Goal: Information Seeking & Learning: Learn about a topic

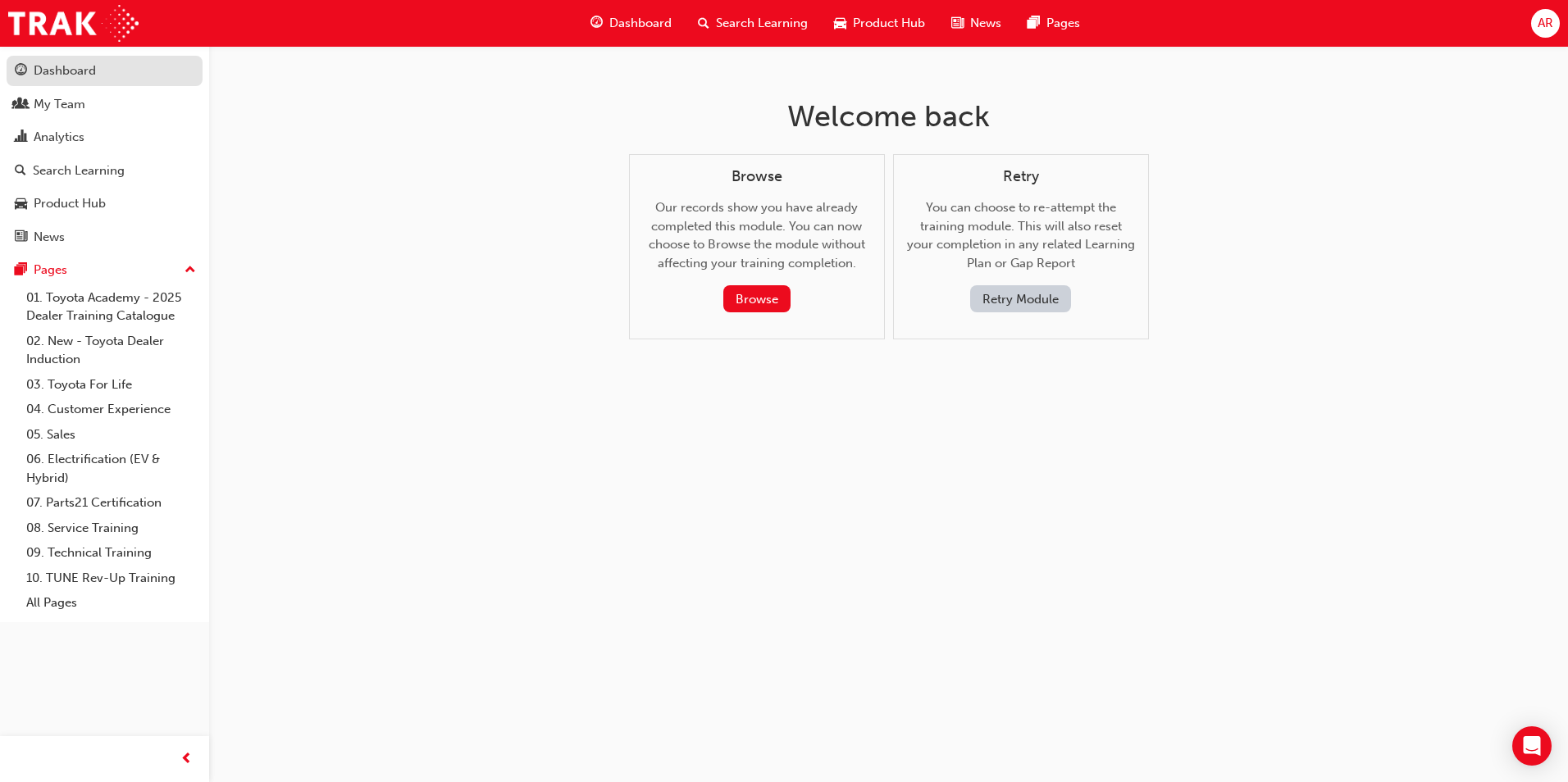
click at [53, 72] on div "Dashboard" at bounding box center [65, 71] width 63 height 19
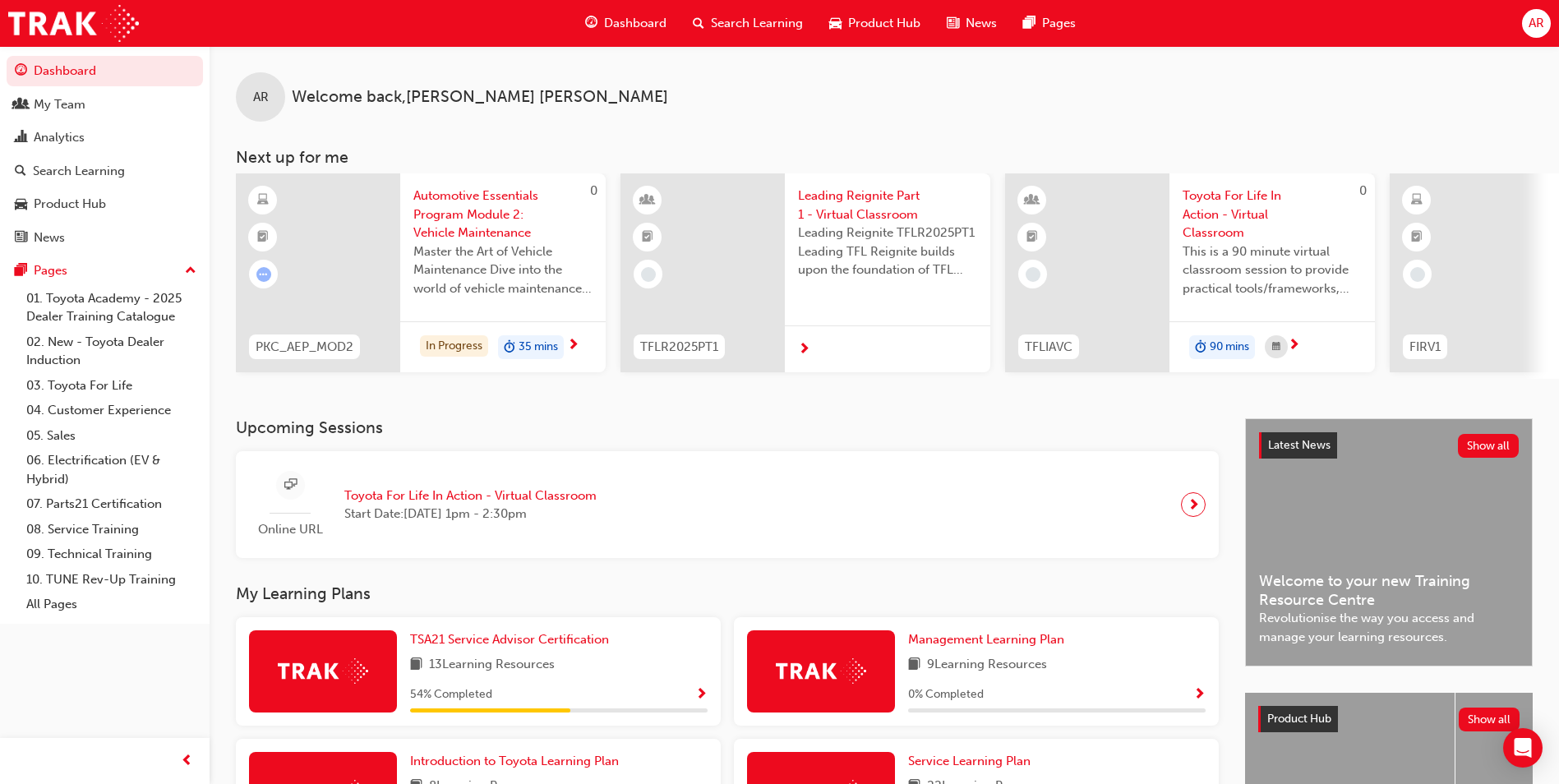
click at [471, 229] on span "Automotive Essentials Program Module 2: Vehicle Maintenance" at bounding box center [502, 215] width 179 height 56
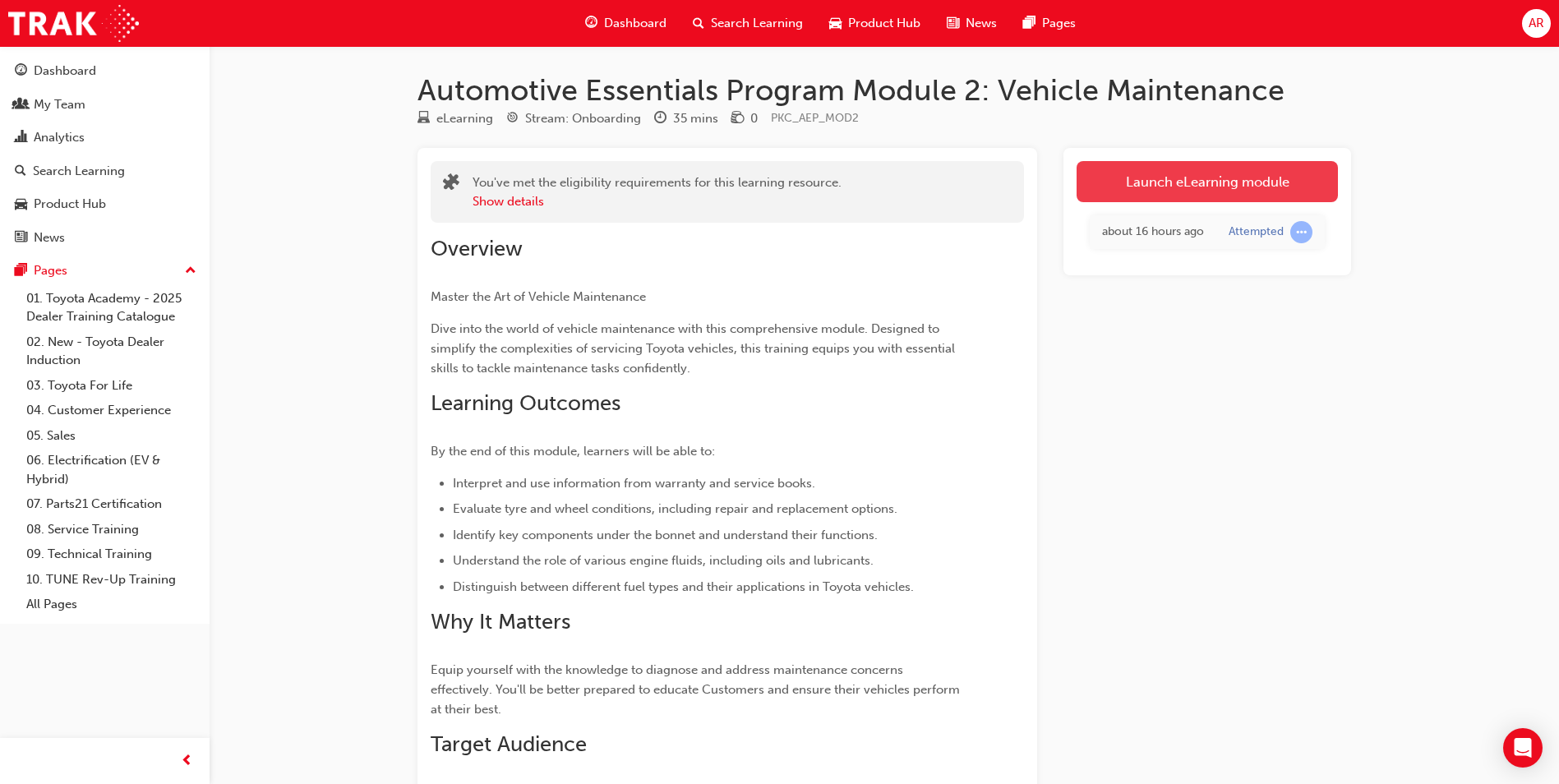
click at [1246, 193] on link "Launch eLearning module" at bounding box center [1207, 182] width 261 height 41
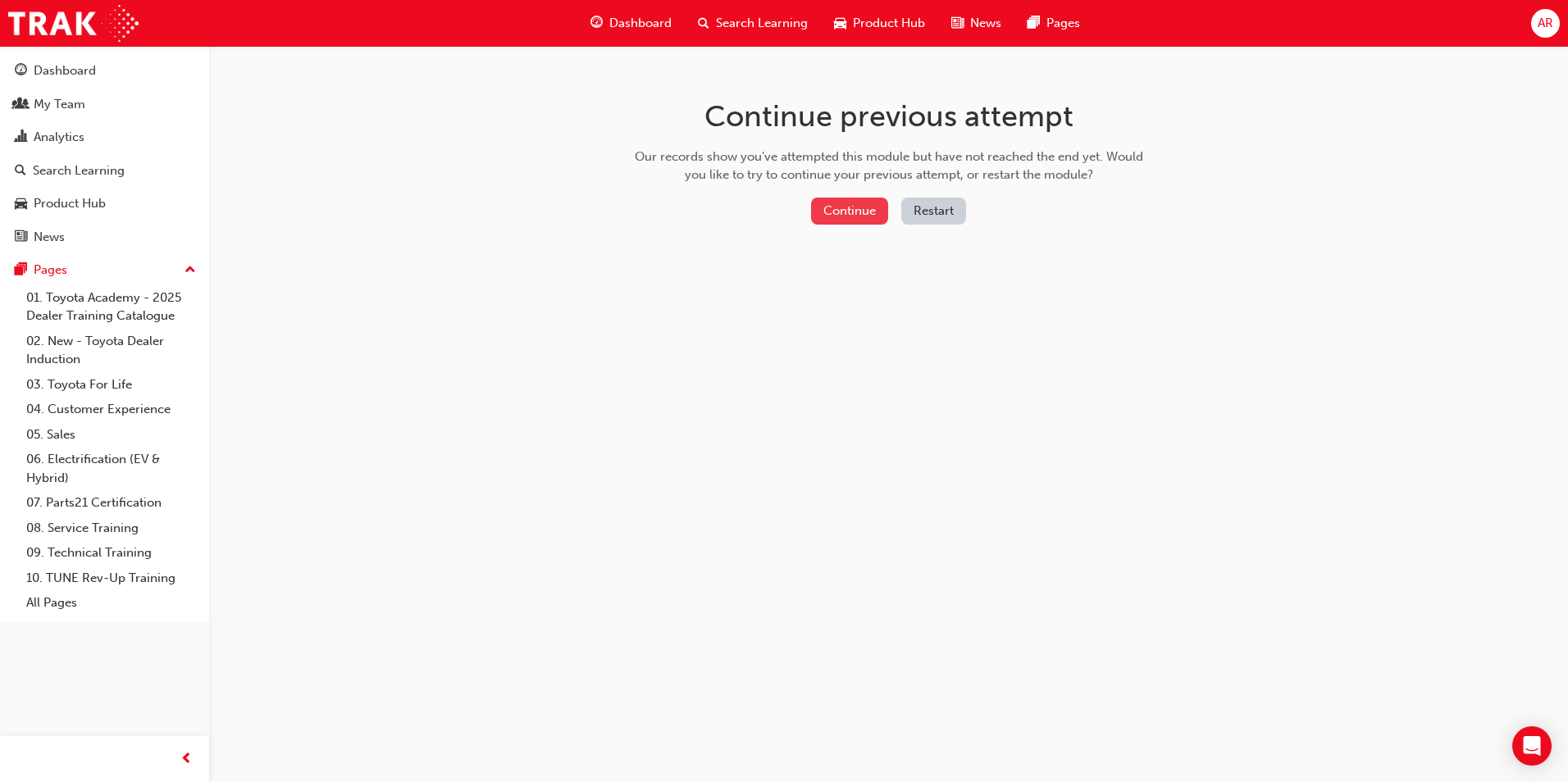
click at [850, 213] on button "Continue" at bounding box center [850, 211] width 77 height 27
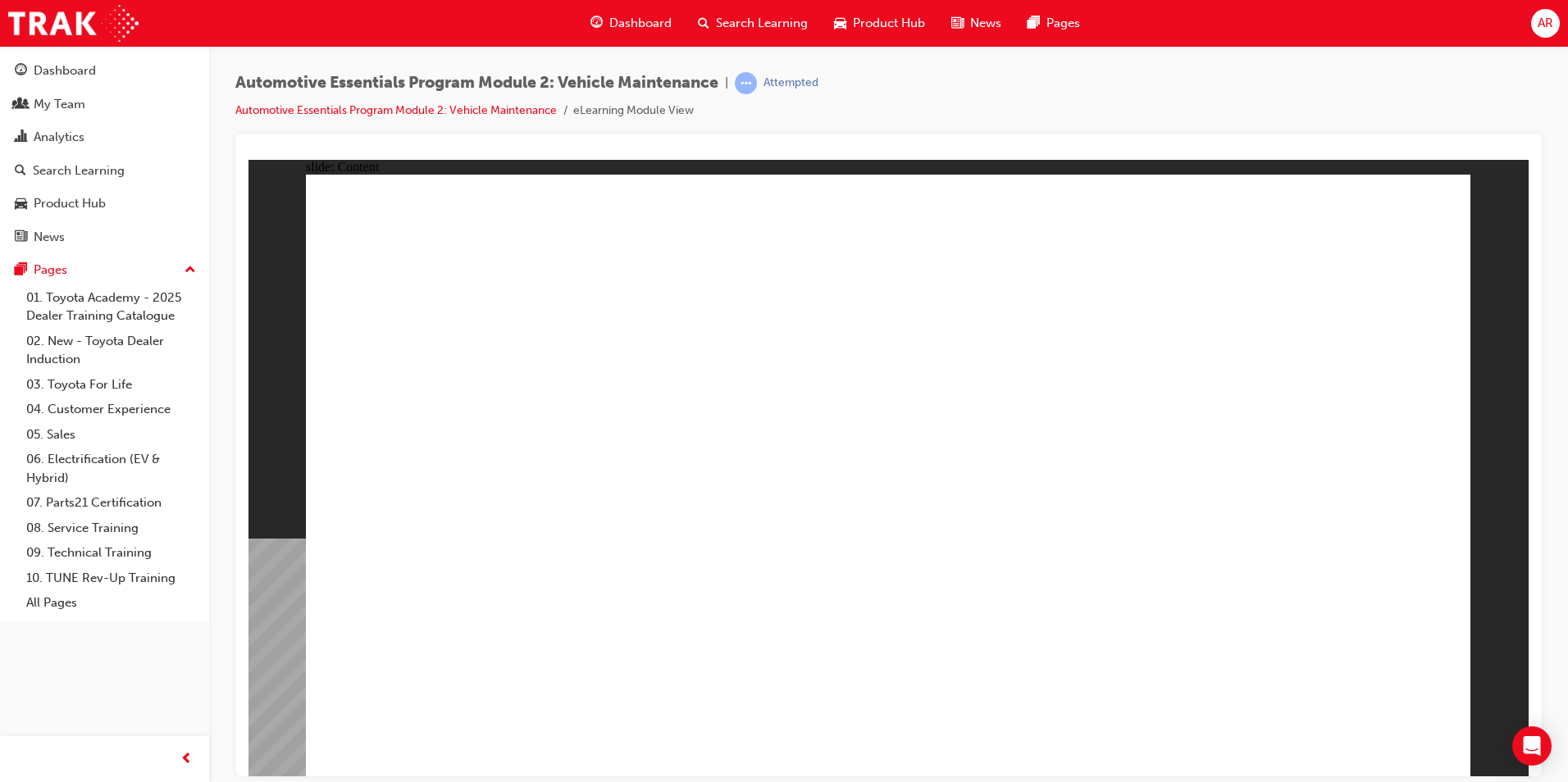
drag, startPoint x: 1434, startPoint y: 746, endPoint x: 1412, endPoint y: 736, distance: 24.2
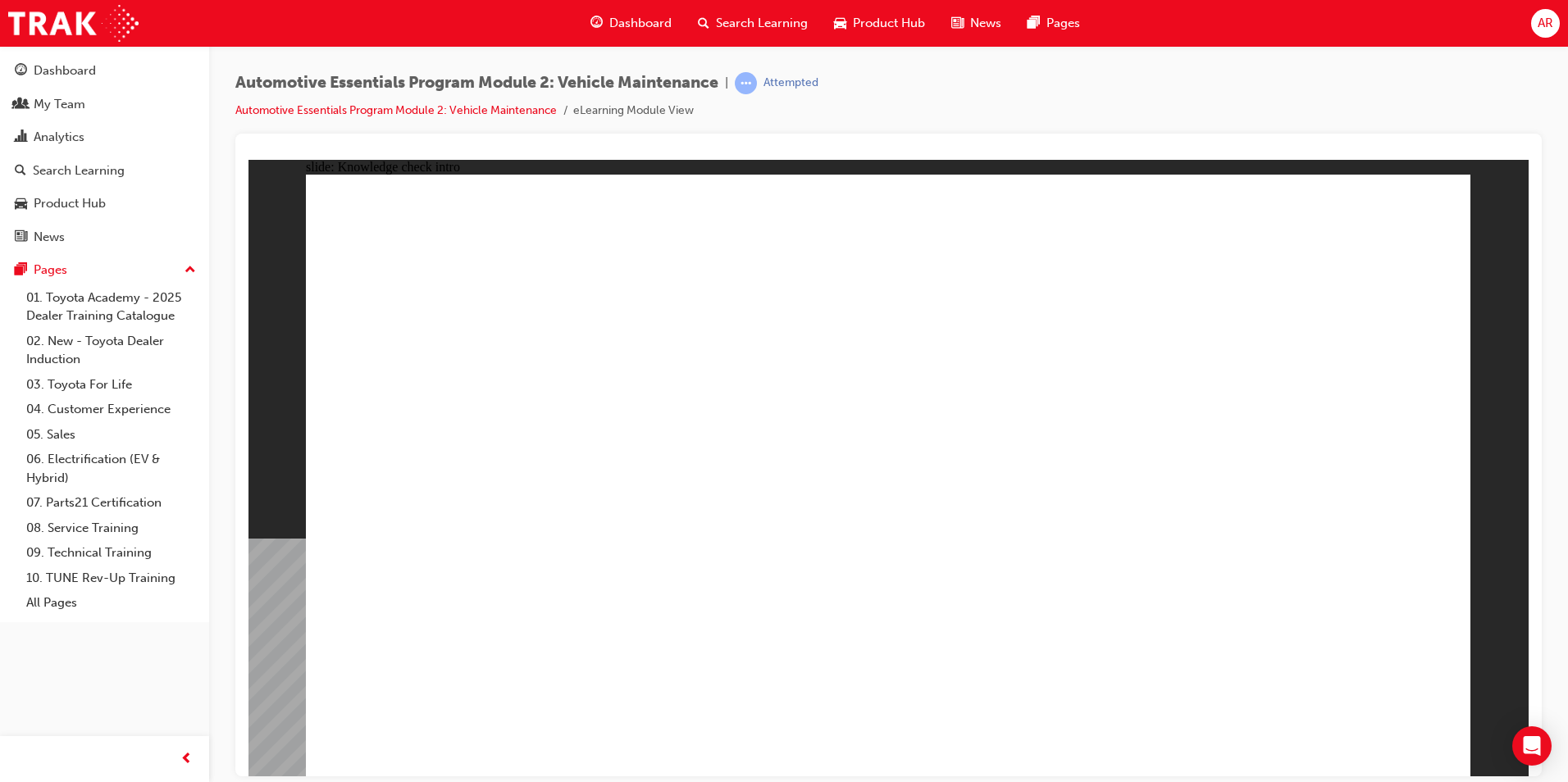
radio input "true"
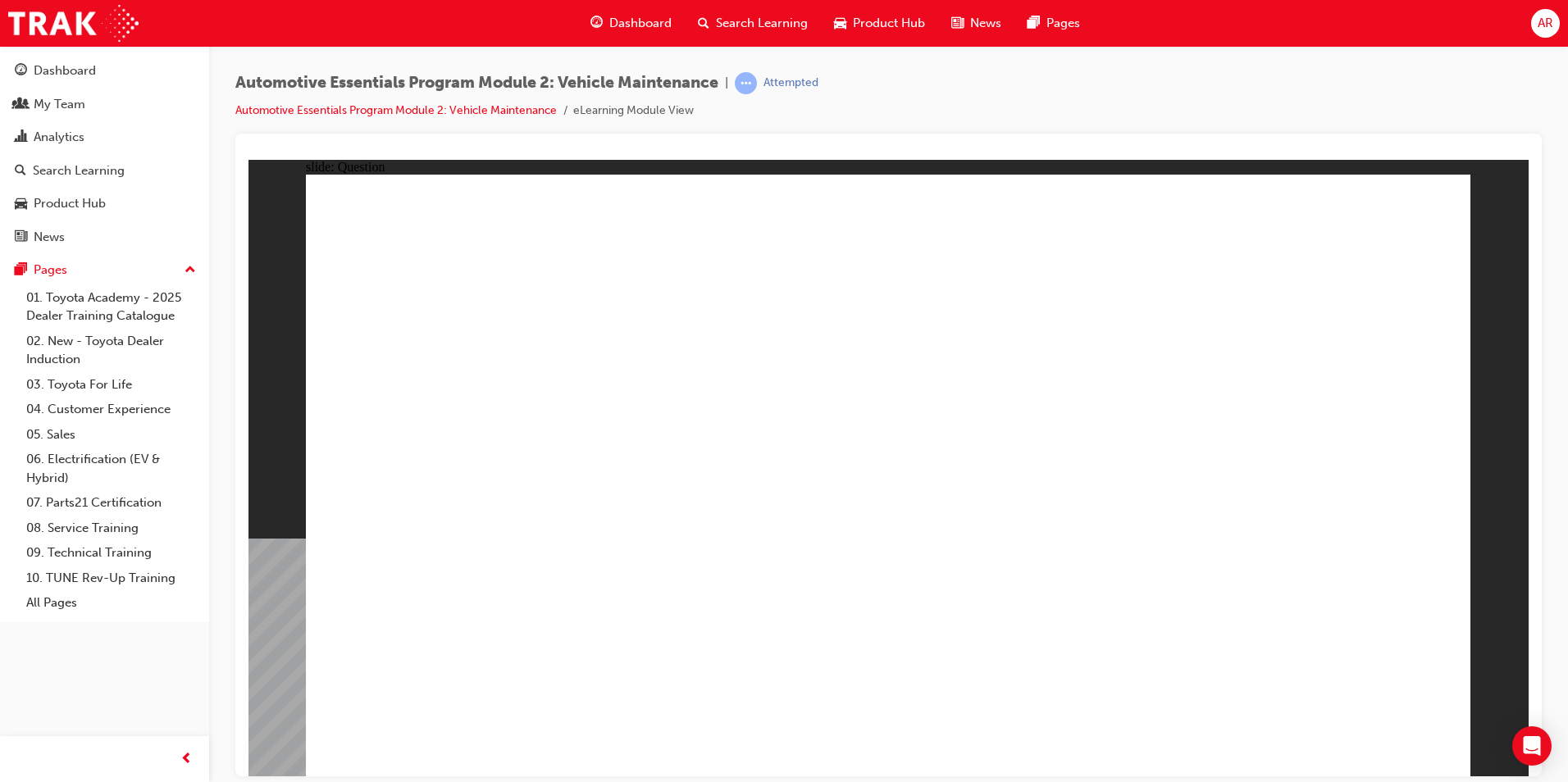
radio input "true"
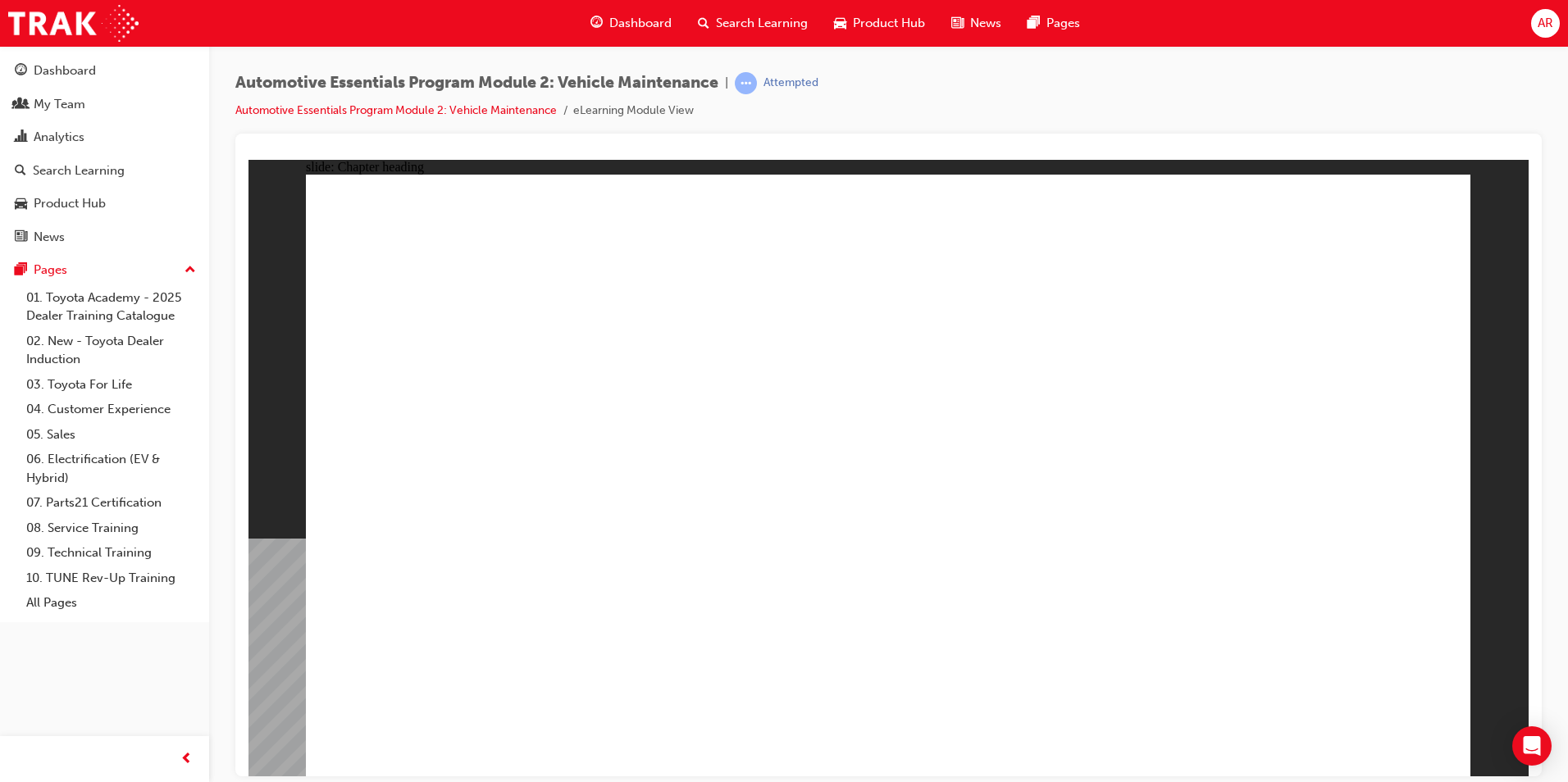
drag, startPoint x: 1397, startPoint y: 222, endPoint x: 1406, endPoint y: 212, distance: 13.5
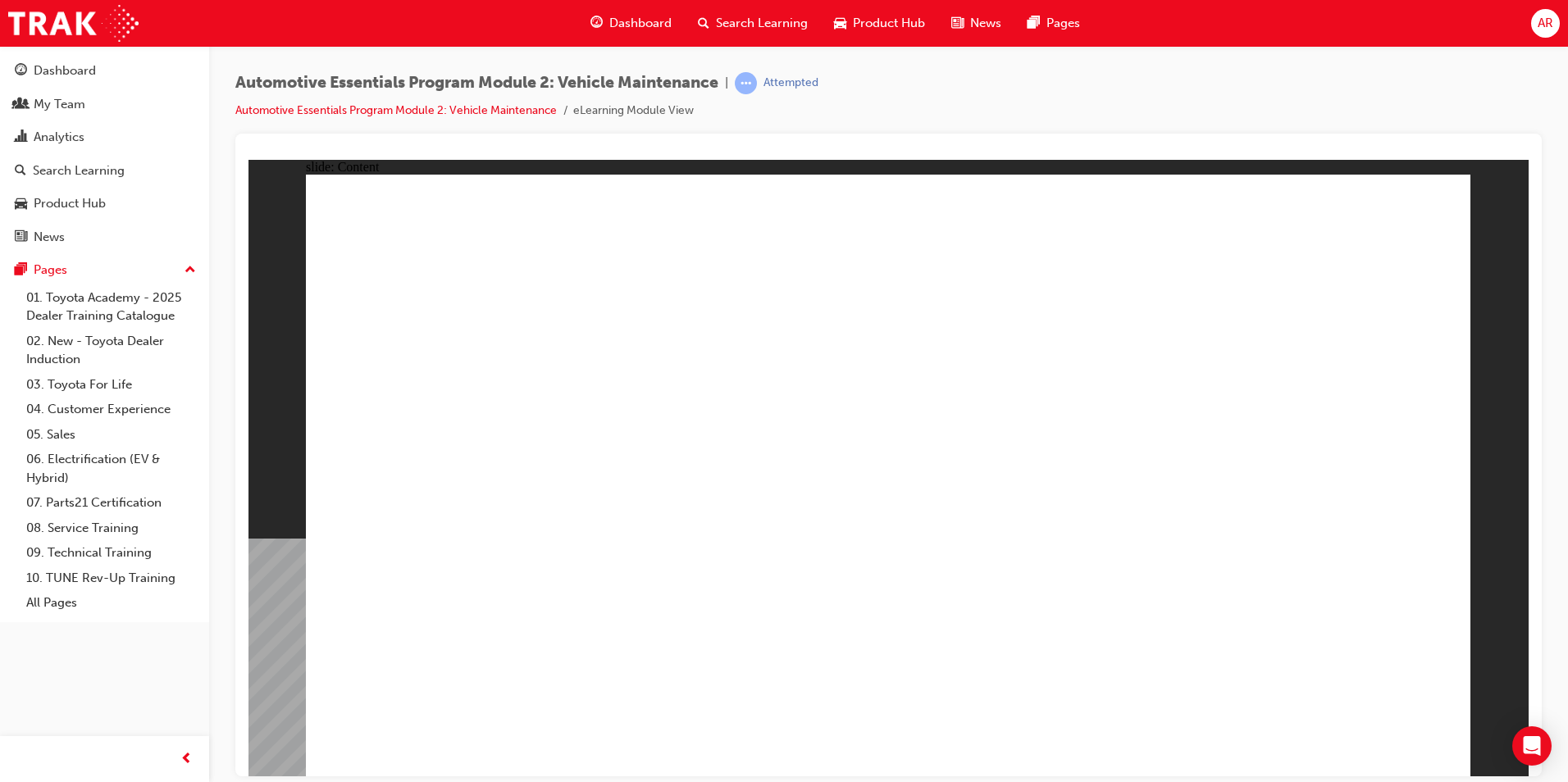
drag, startPoint x: 1425, startPoint y: 230, endPoint x: 1426, endPoint y: 222, distance: 8.1
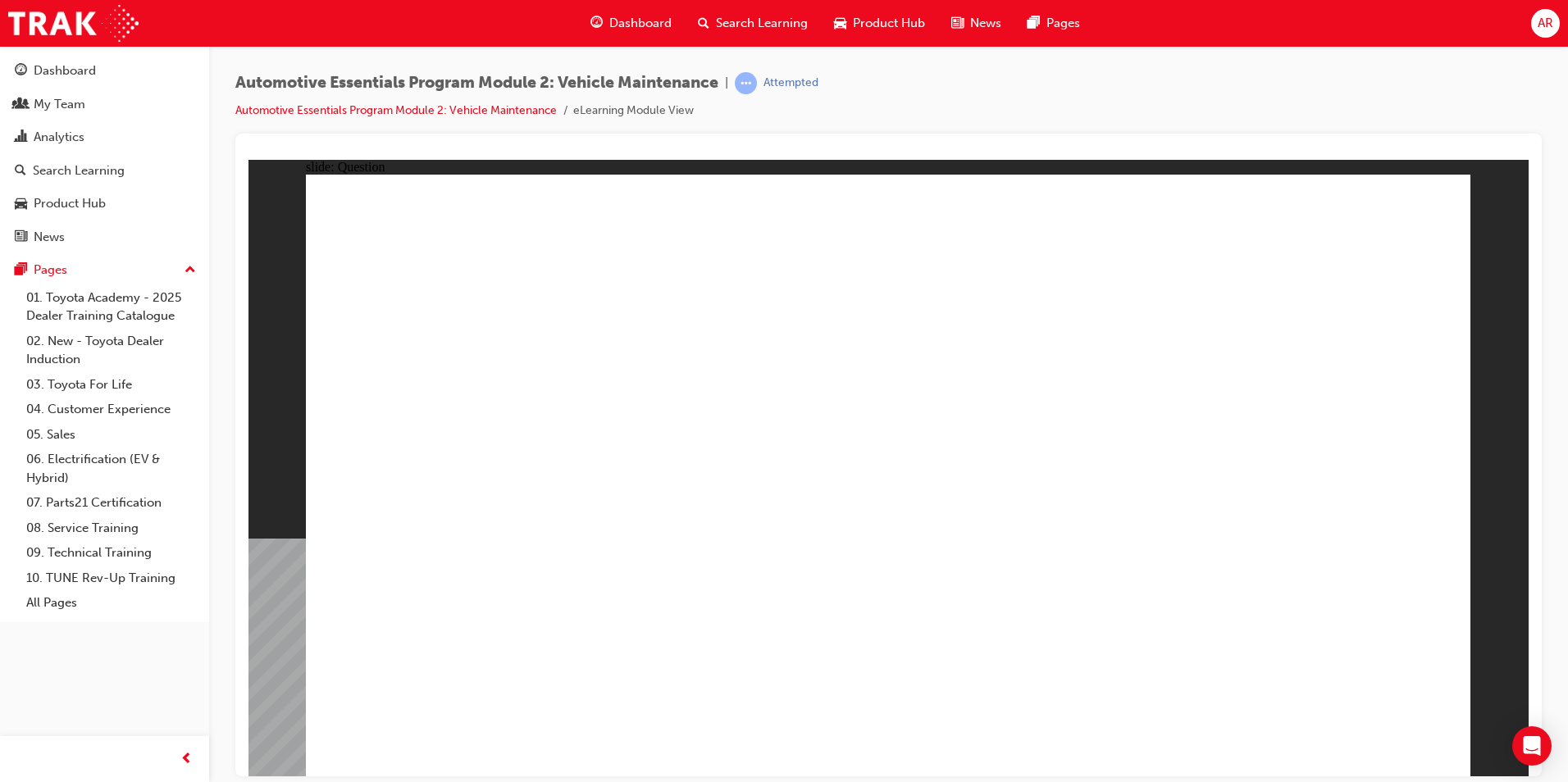
radio input "true"
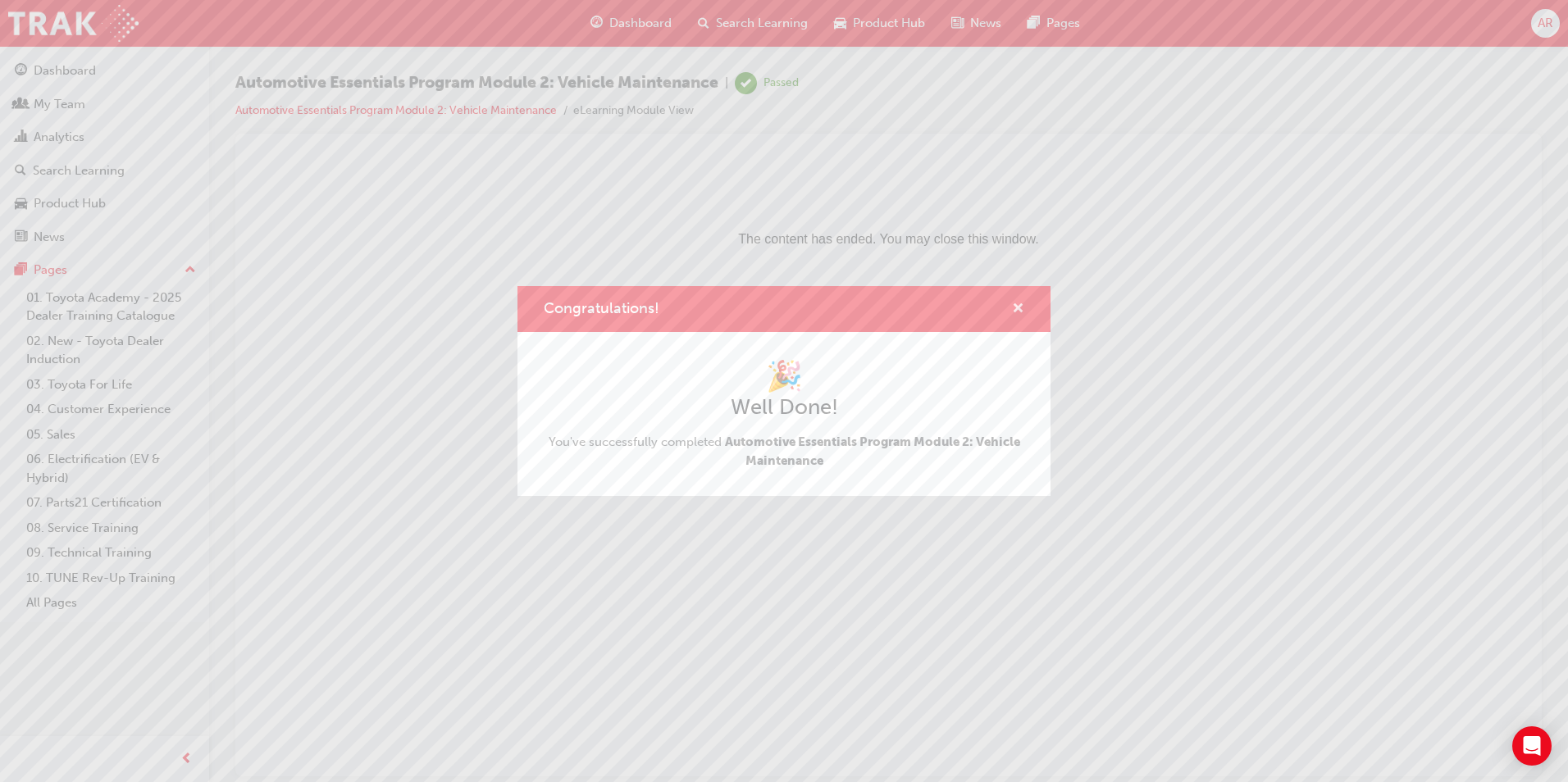
click at [1021, 307] on span "cross-icon" at bounding box center [1018, 310] width 12 height 15
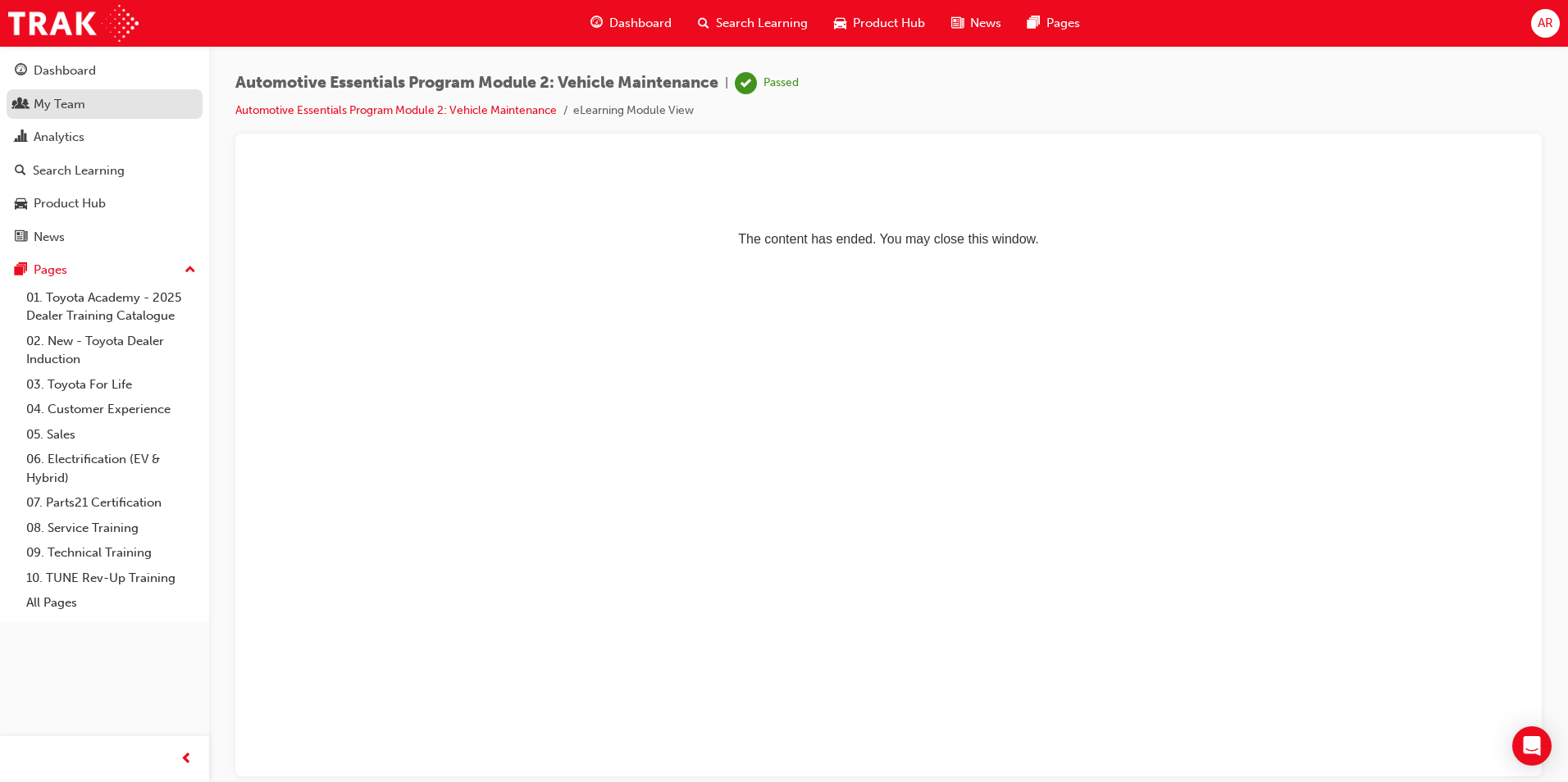
click at [82, 94] on div "My Team" at bounding box center [105, 104] width 180 height 21
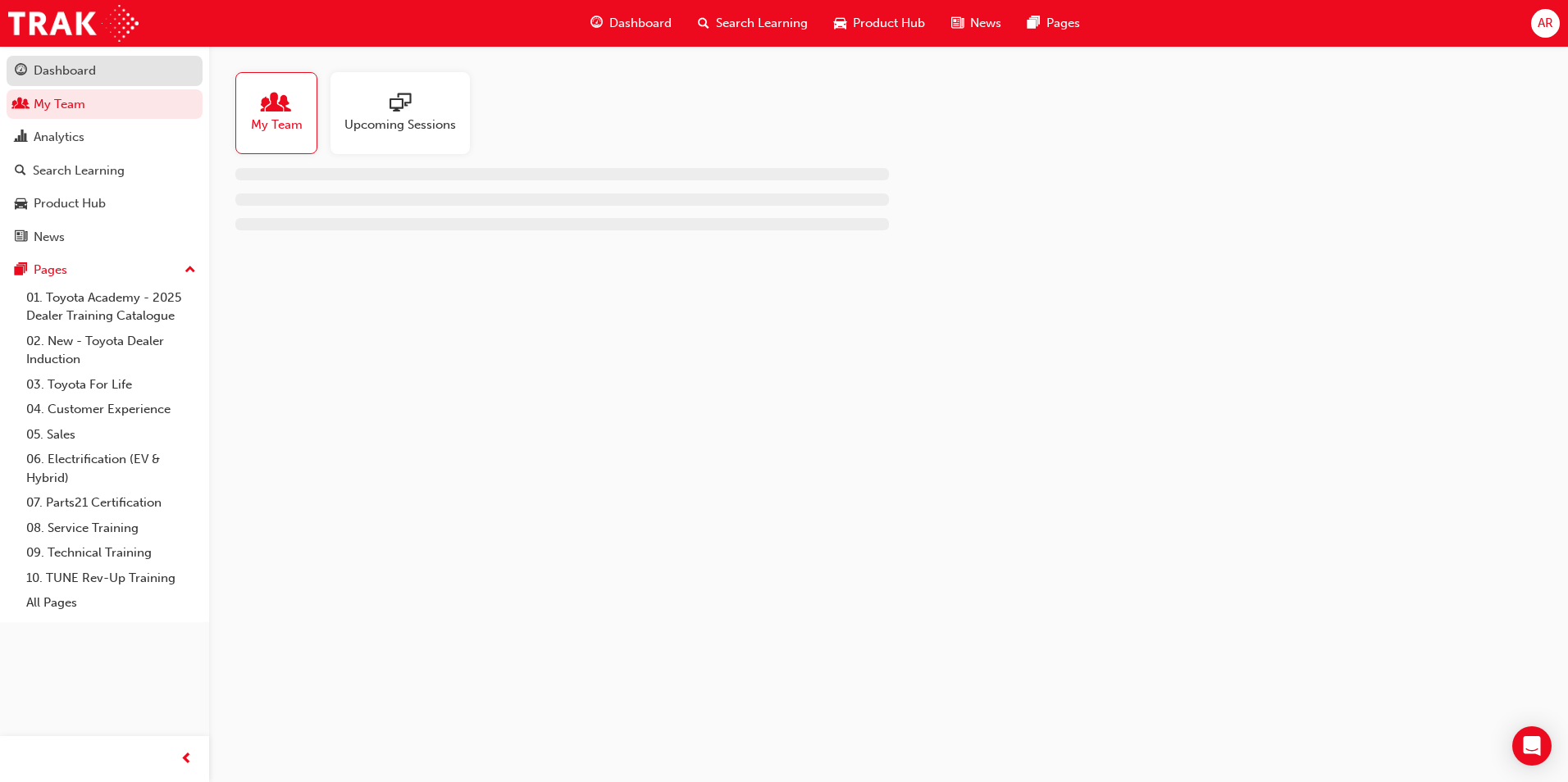
click at [86, 79] on div "Dashboard" at bounding box center [65, 71] width 63 height 19
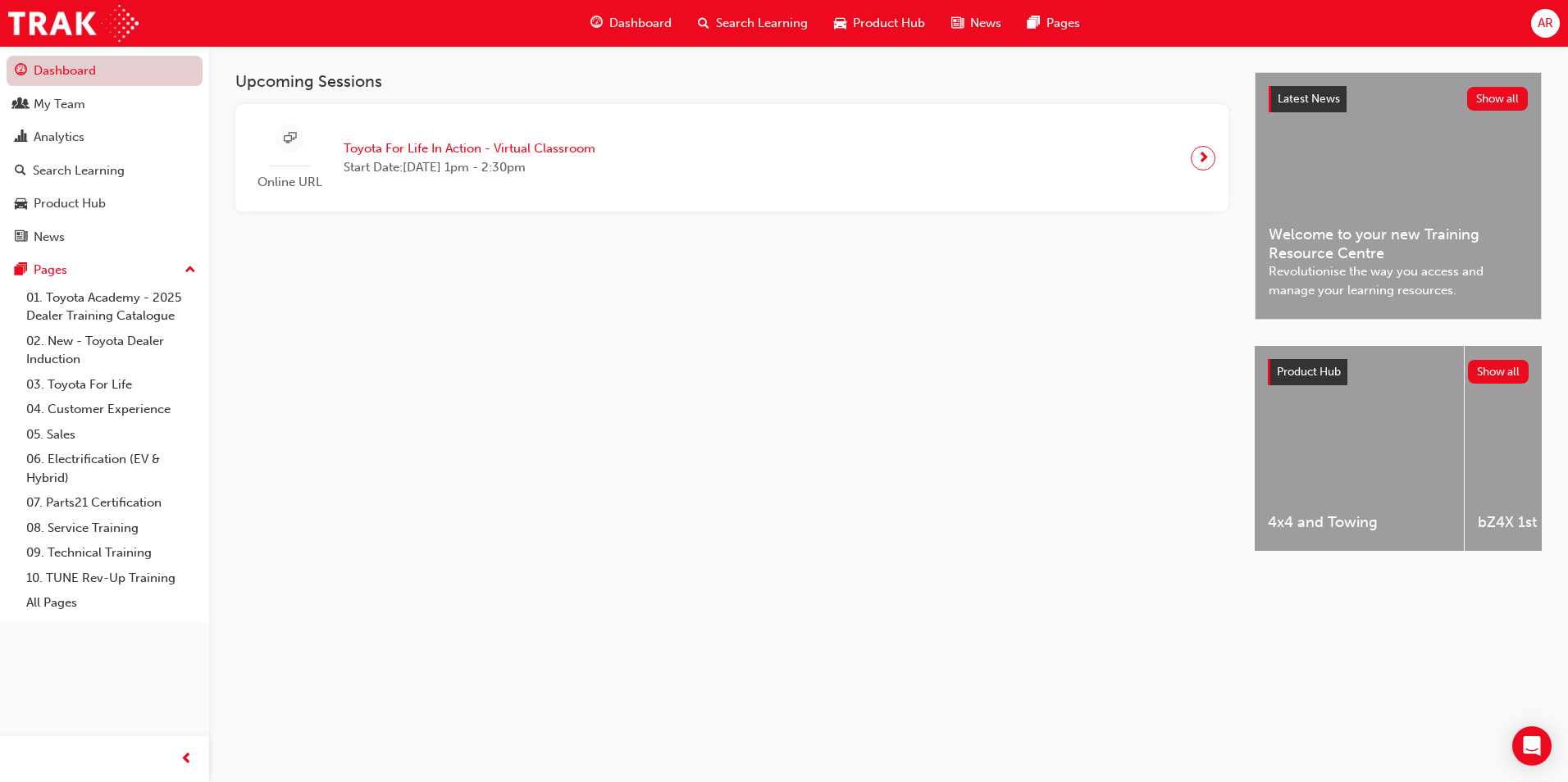
click at [75, 77] on link "Dashboard" at bounding box center [105, 71] width 196 height 30
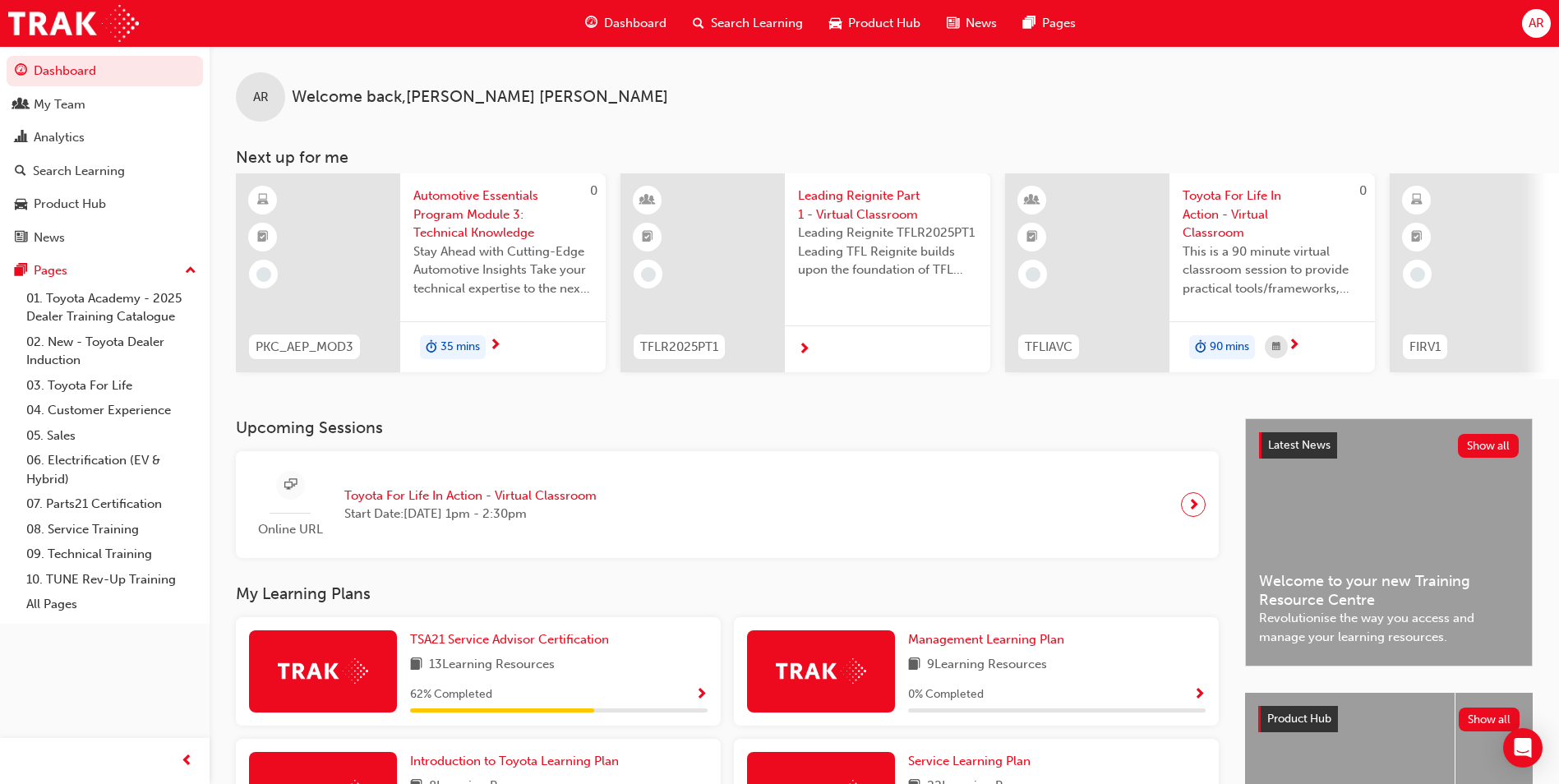
click at [491, 216] on span "Automotive Essentials Program Module 3: Technical Knowledge" at bounding box center [502, 215] width 179 height 56
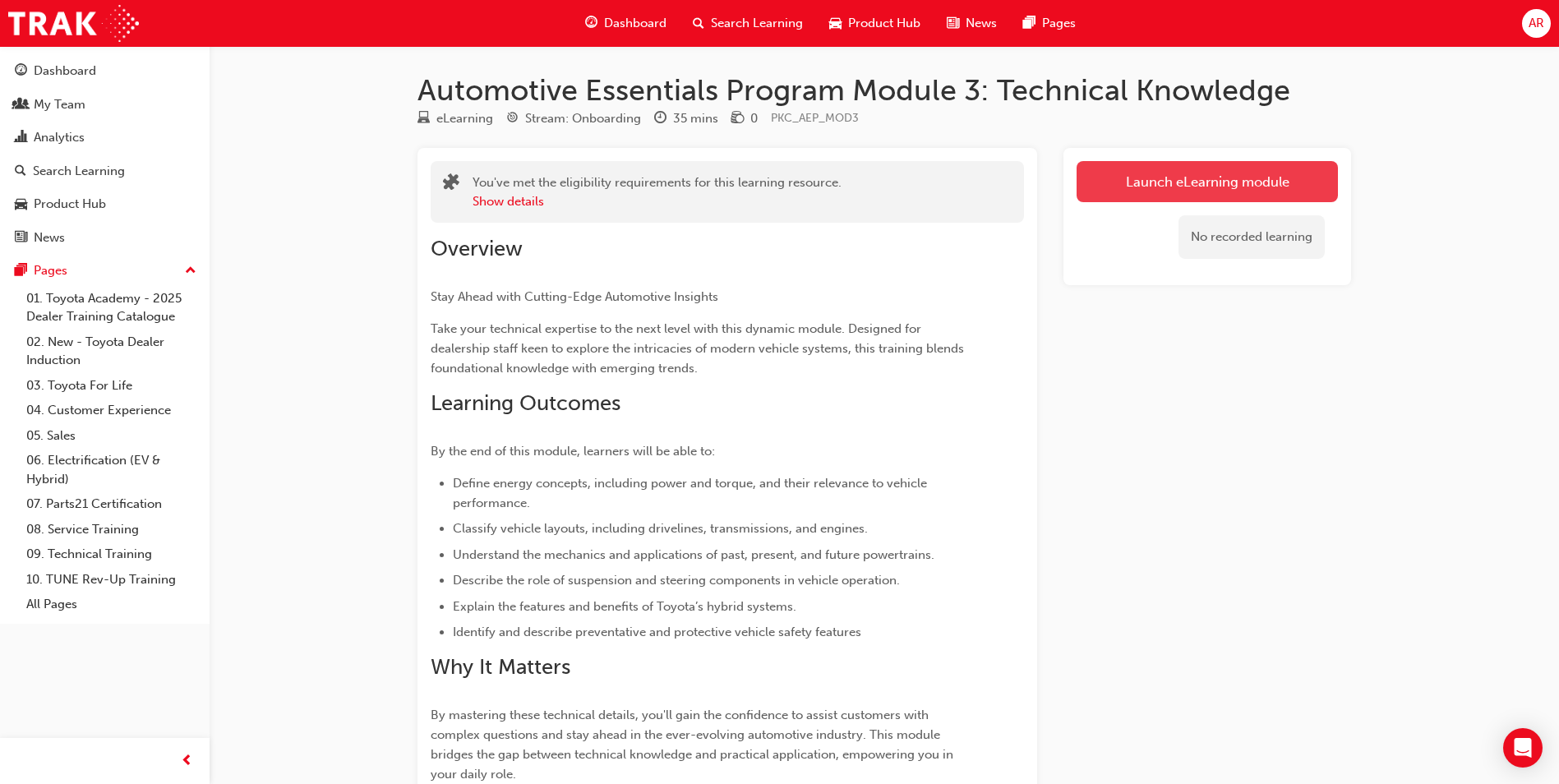
click at [1193, 186] on link "Launch eLearning module" at bounding box center [1207, 182] width 261 height 41
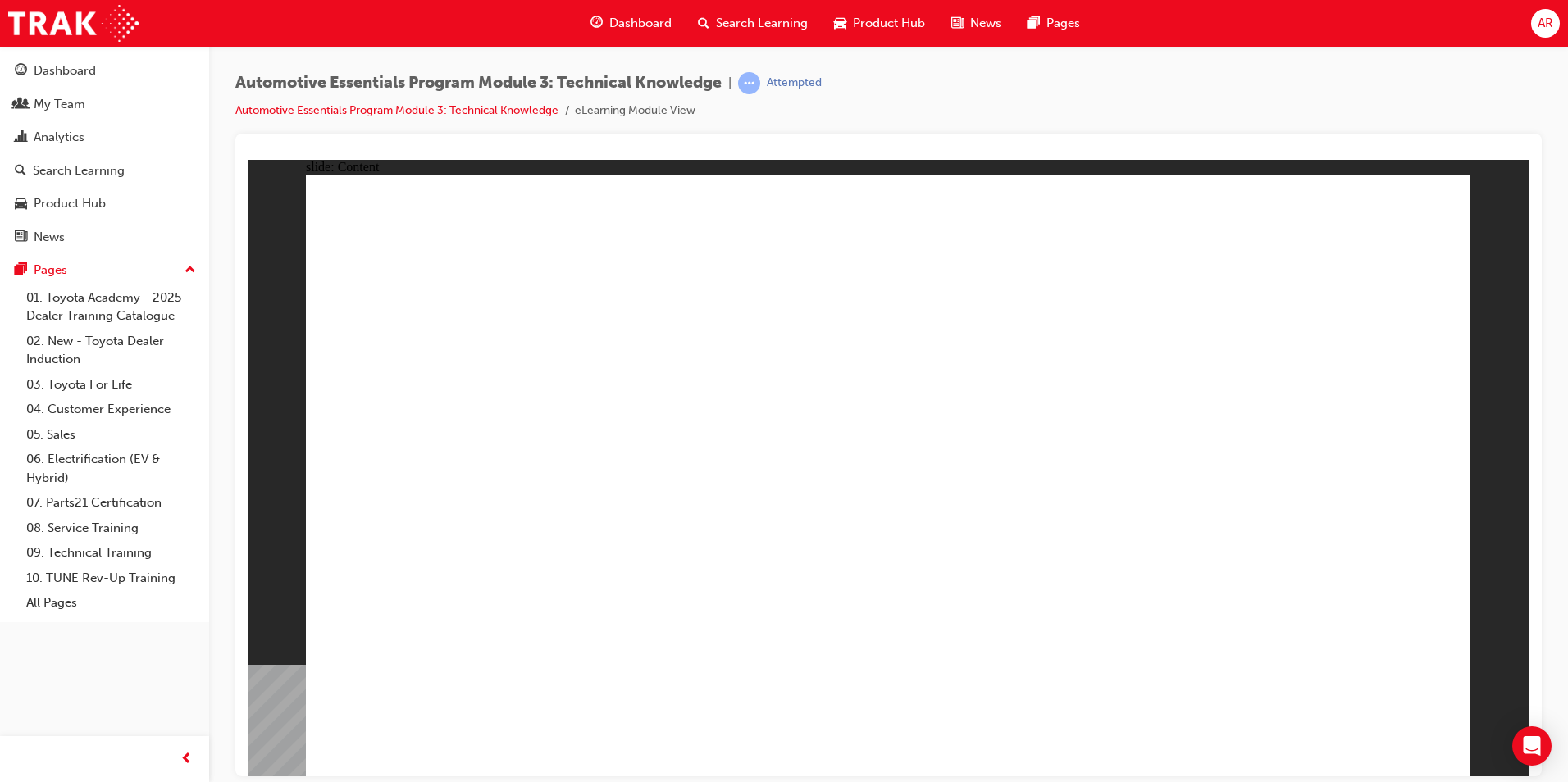
radio input "true"
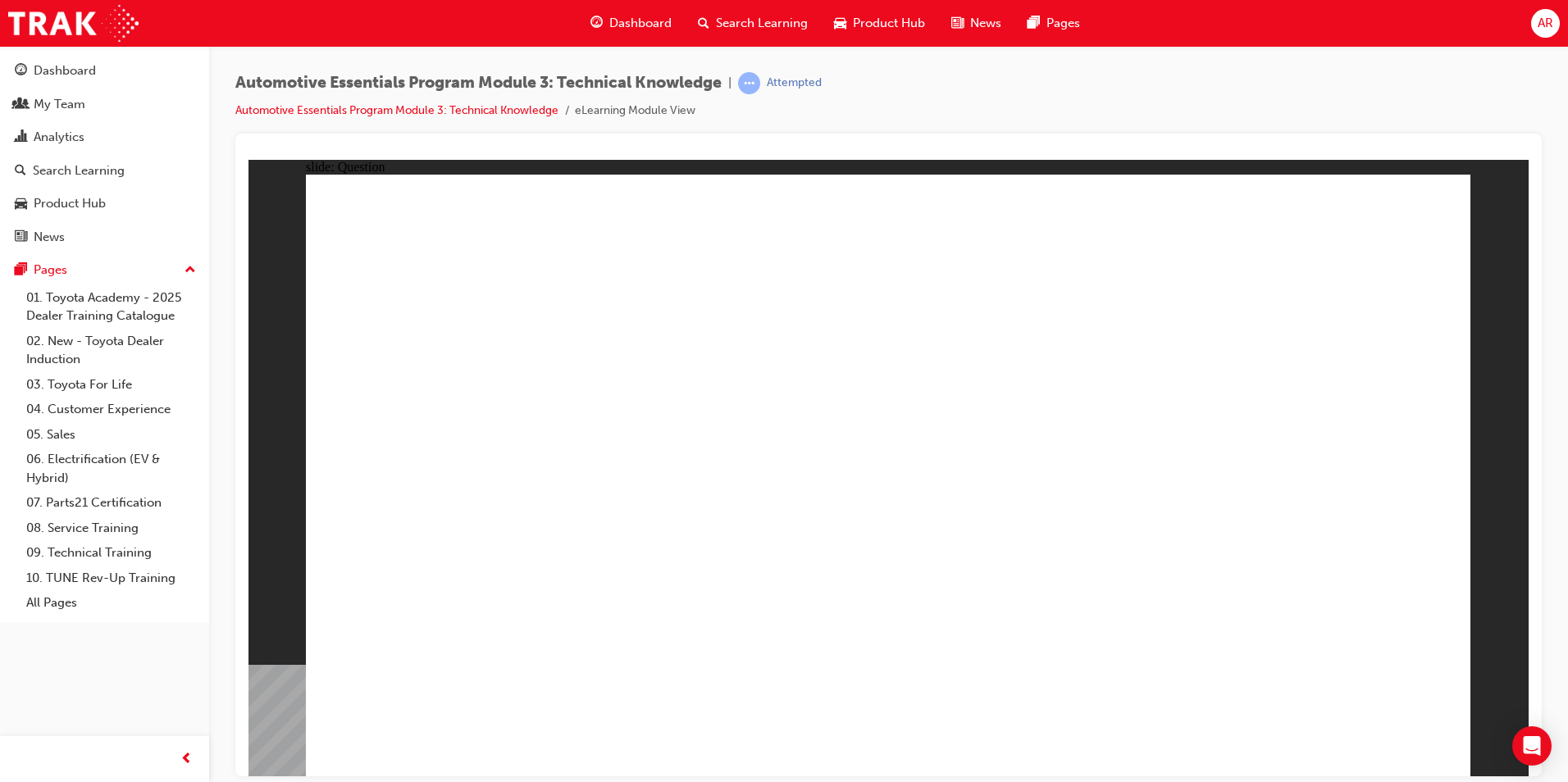
radio input "true"
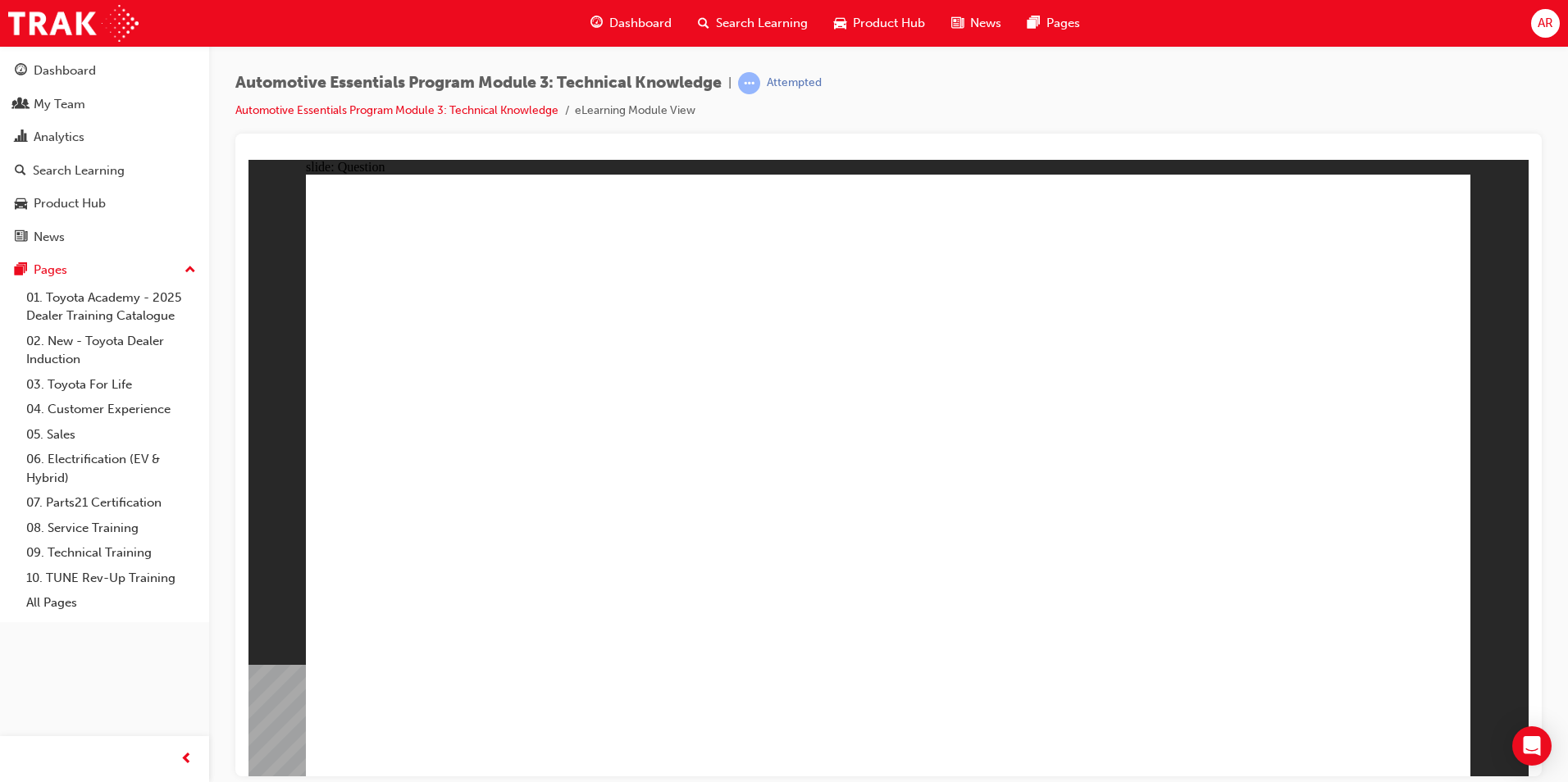
radio input "true"
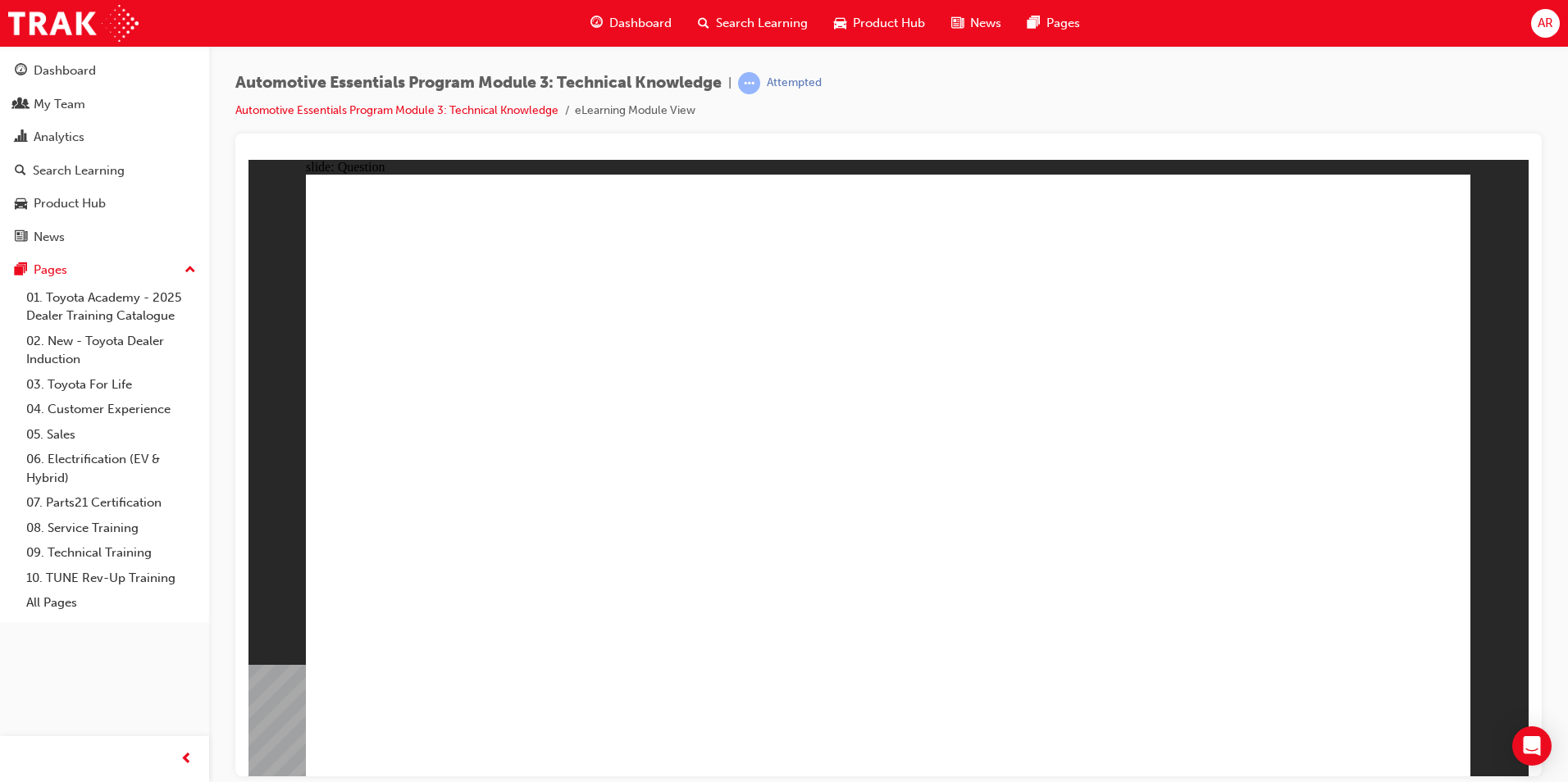
radio input "true"
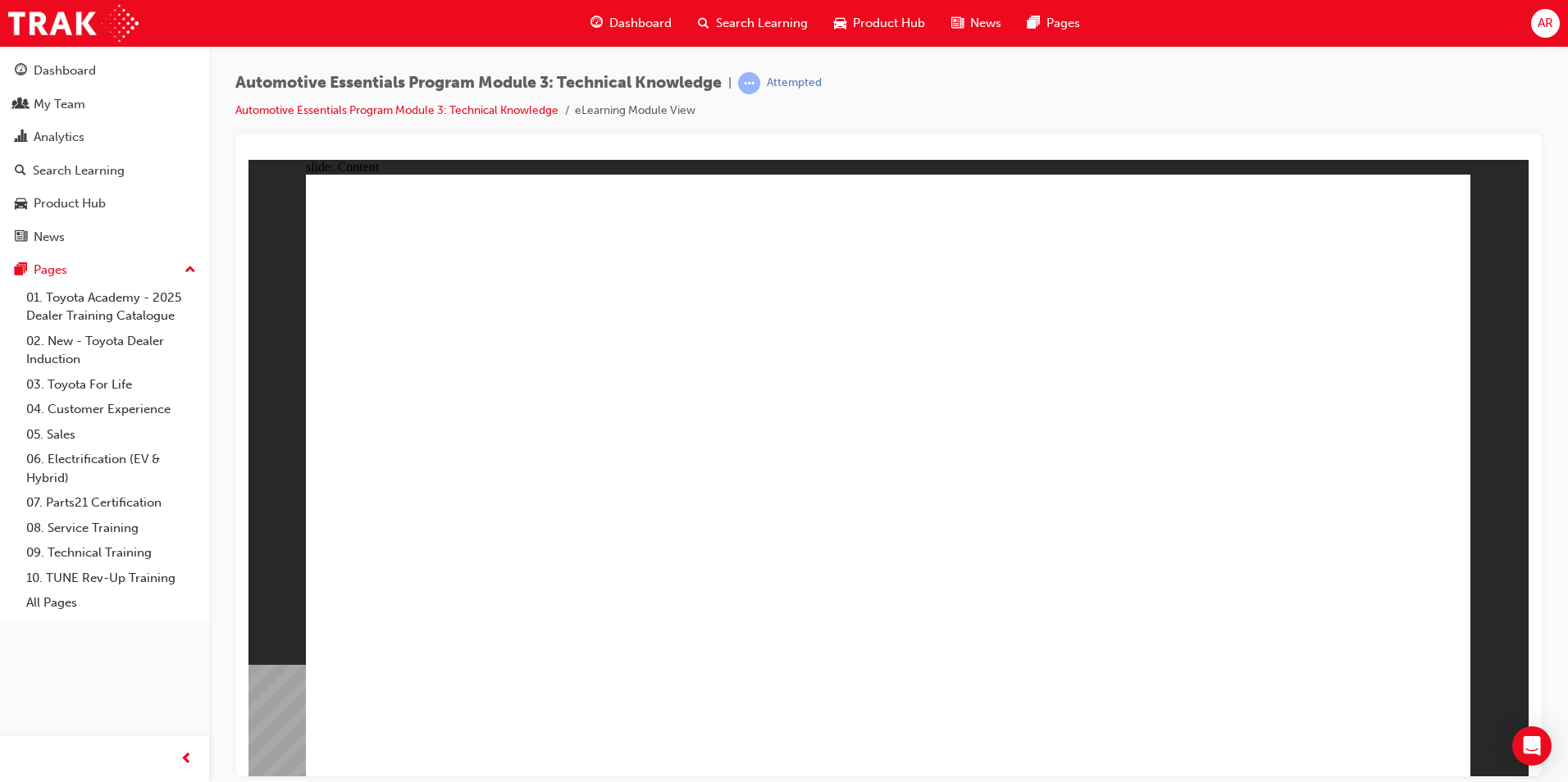
drag, startPoint x: 1390, startPoint y: 243, endPoint x: 1393, endPoint y: 227, distance: 16.3
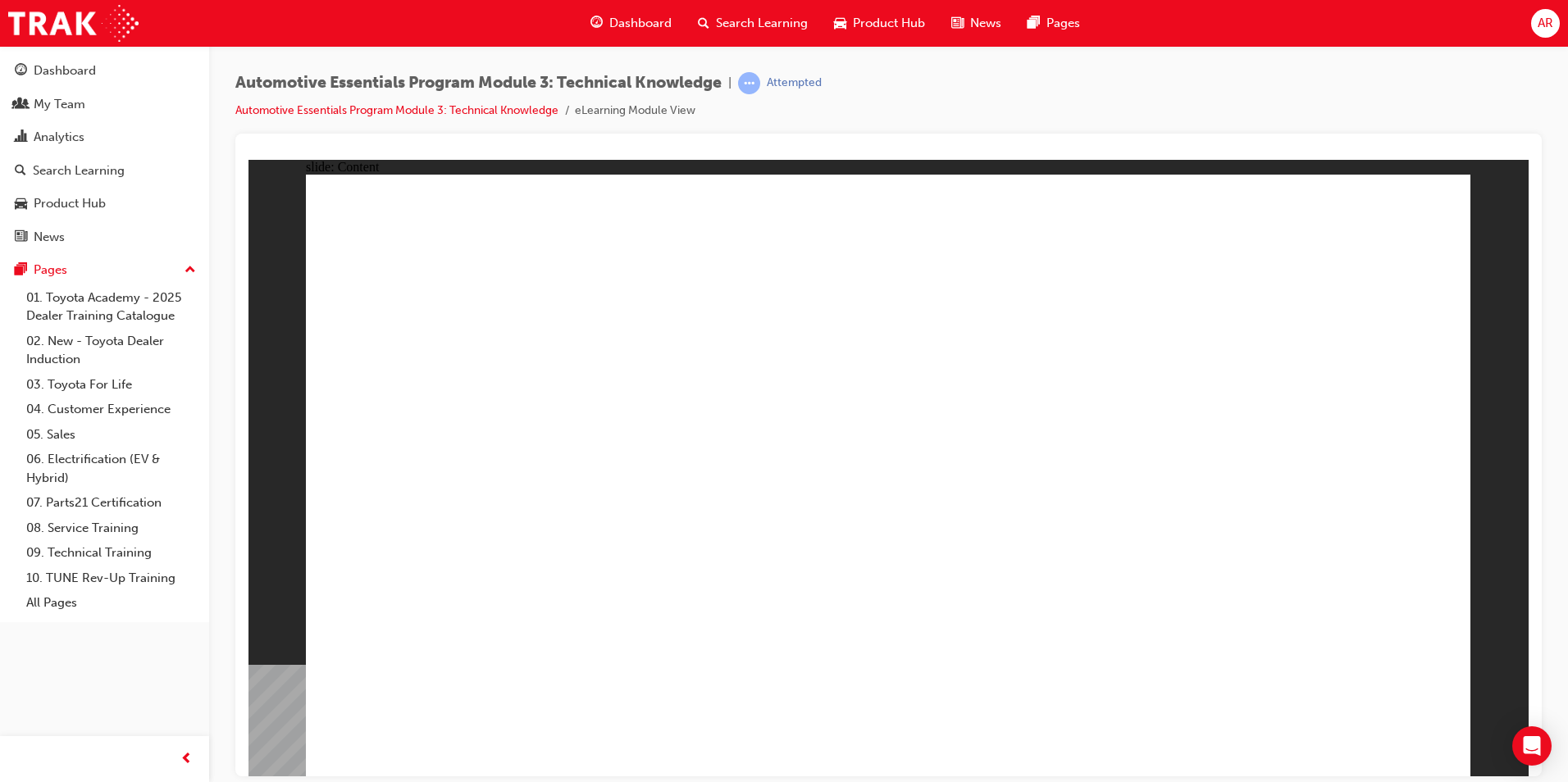
radio input "true"
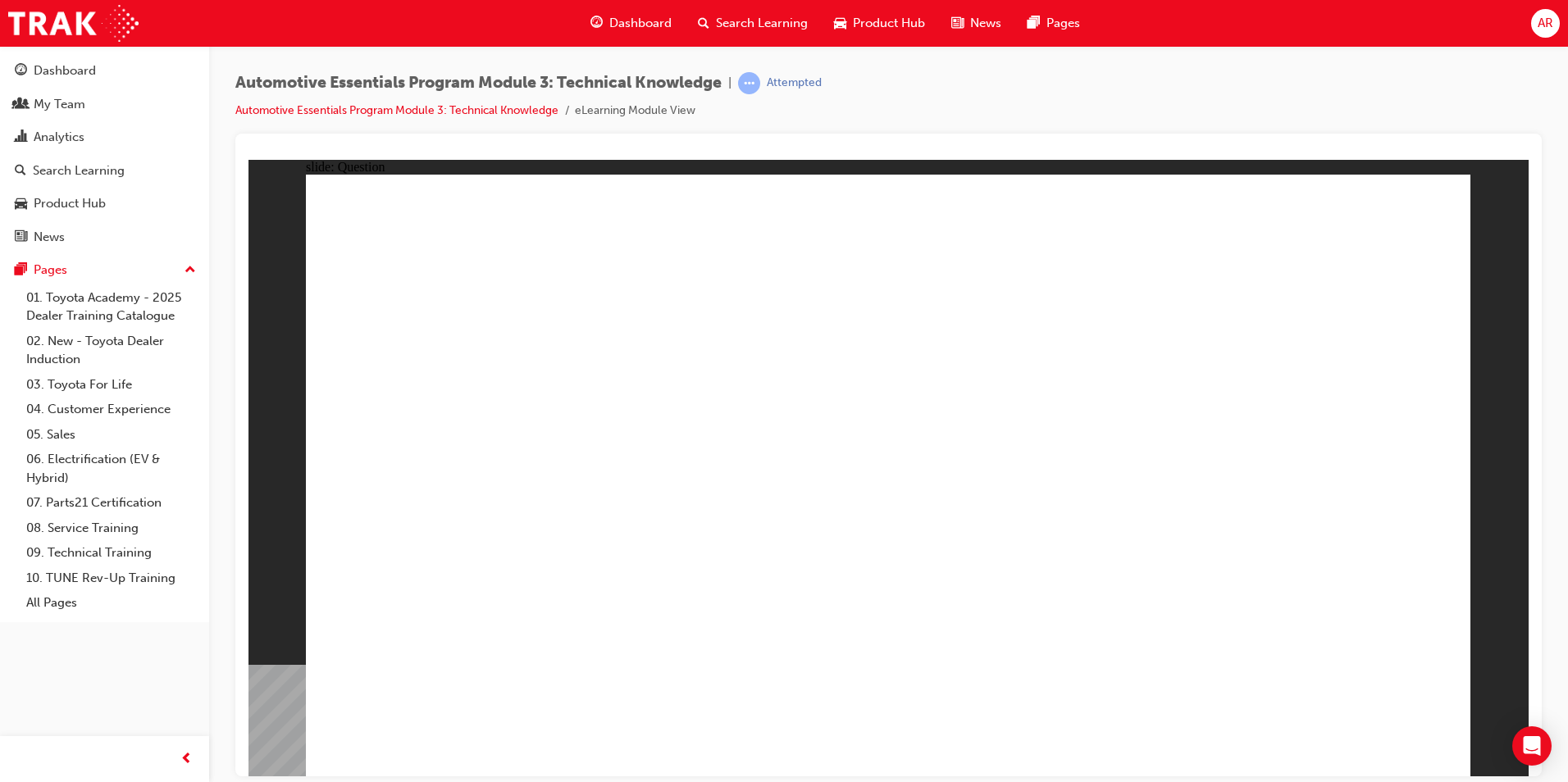
radio input "true"
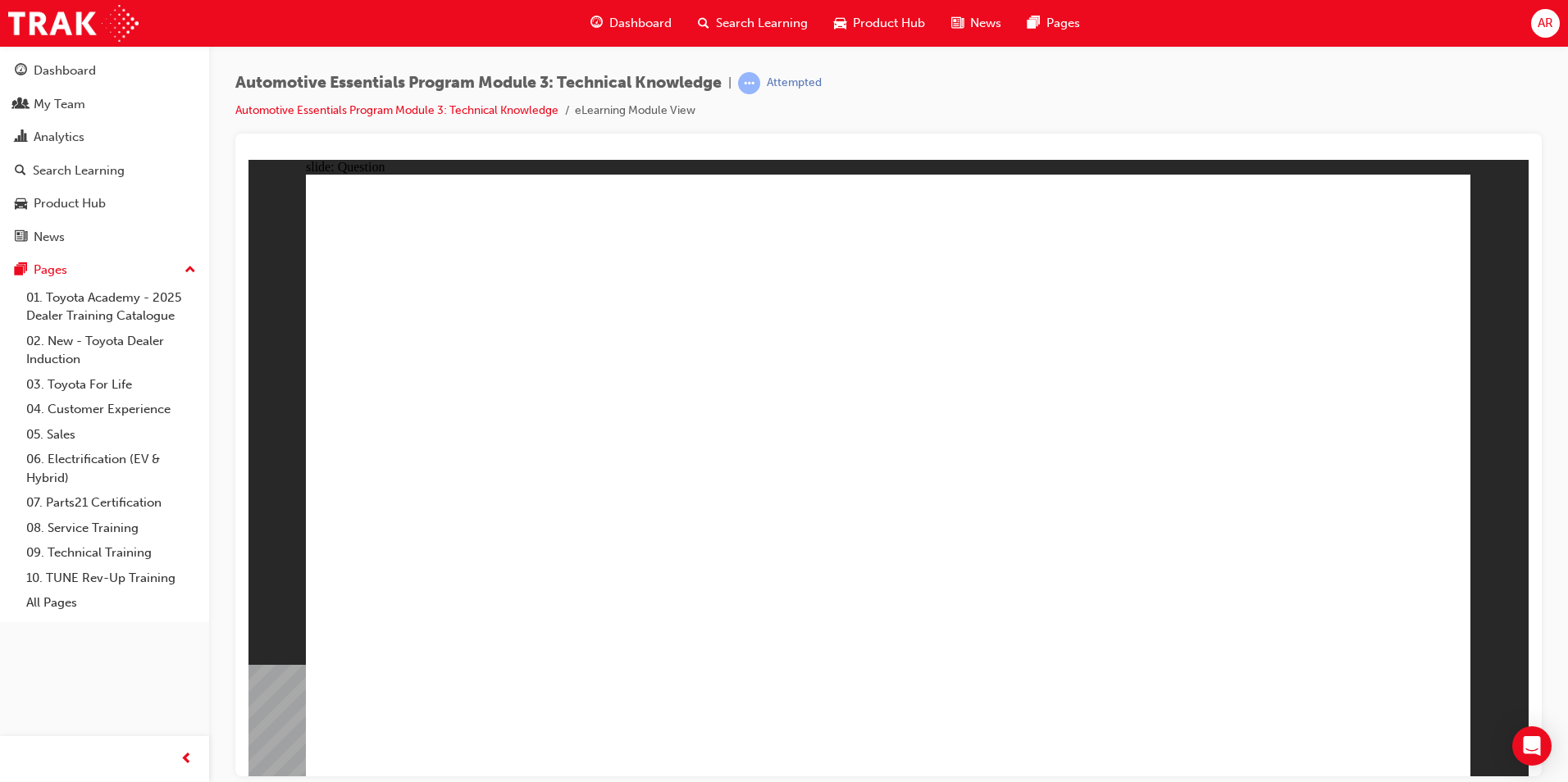
radio input "true"
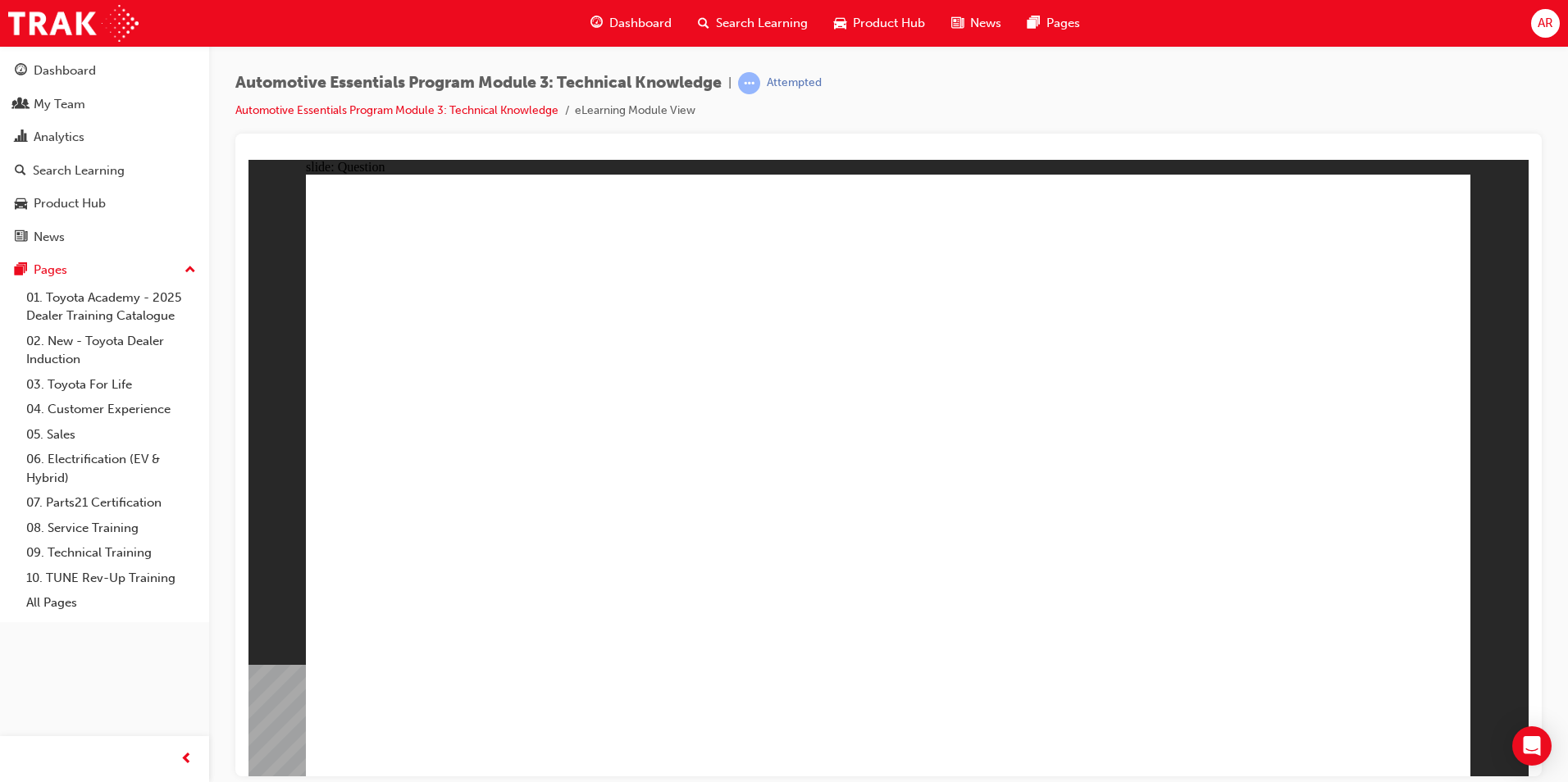
radio input "true"
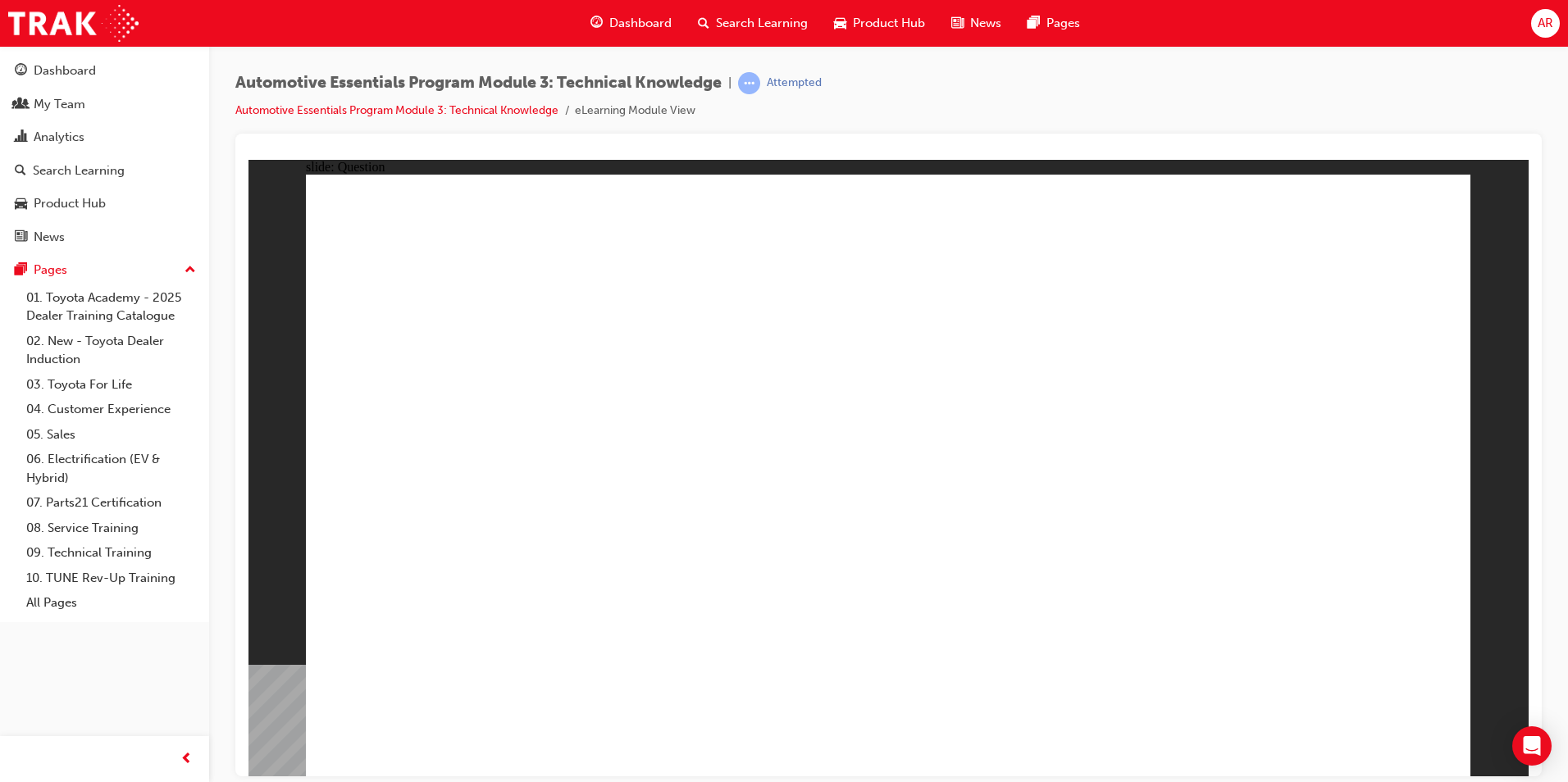
radio input "true"
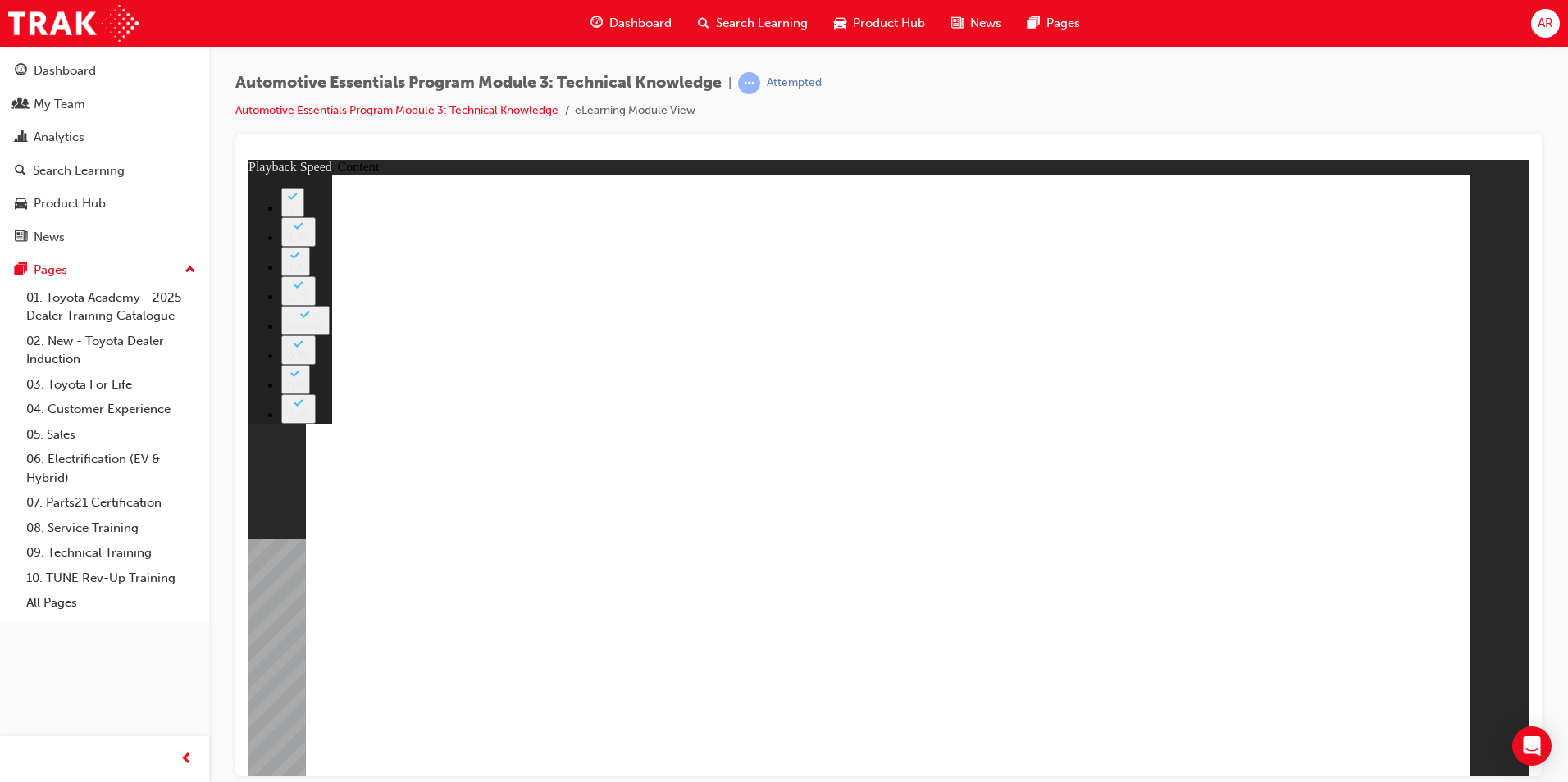
type input "227"
